Goal: Find specific page/section: Find specific page/section

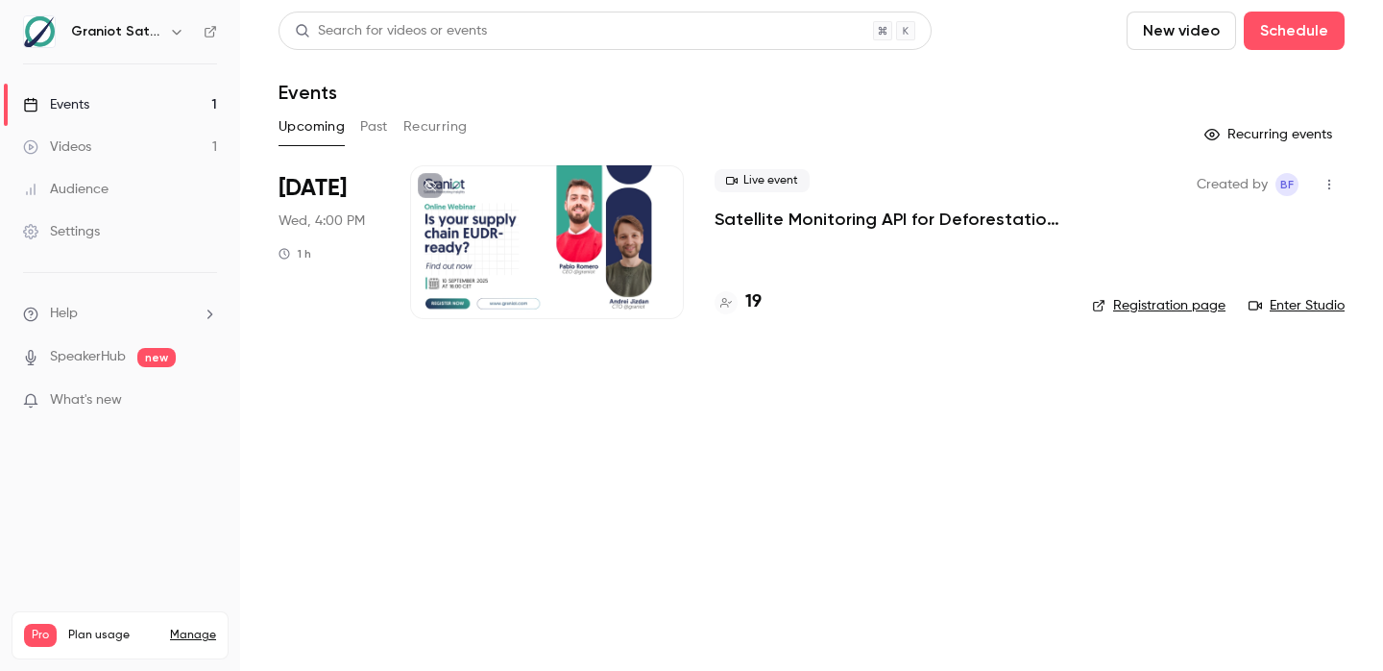
click at [753, 303] on h4 "19" at bounding box center [754, 302] width 16 height 26
